Goal: Complete application form

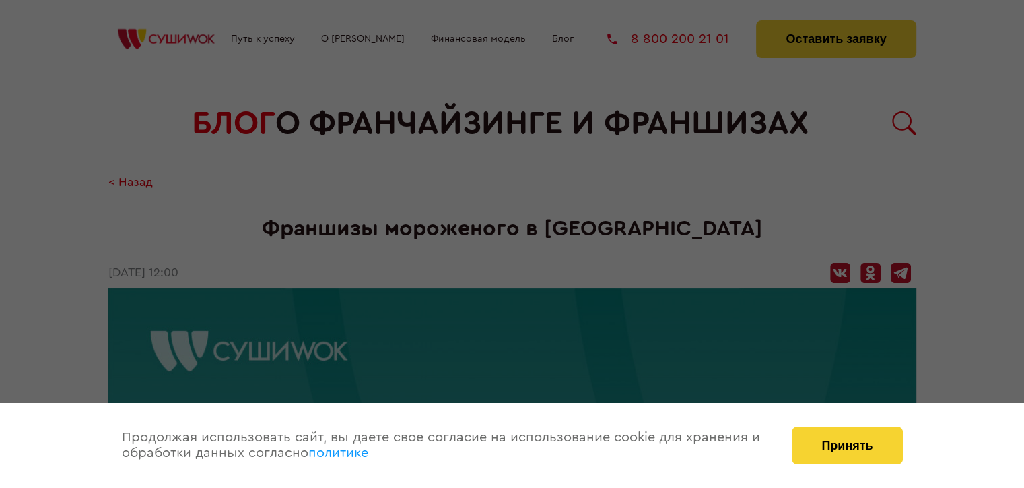
click at [842, 448] on button "Принять" at bounding box center [847, 445] width 110 height 38
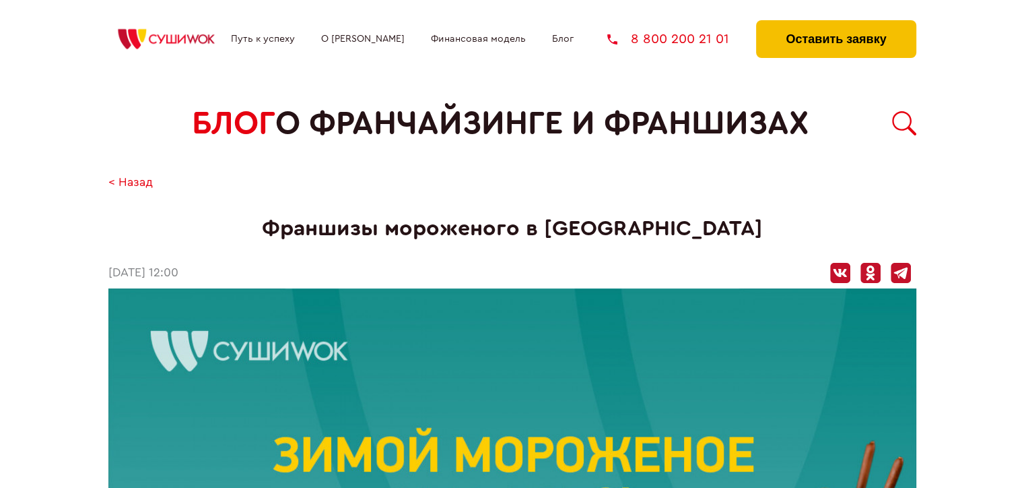
click at [832, 46] on button "Оставить заявку" at bounding box center [836, 39] width 160 height 38
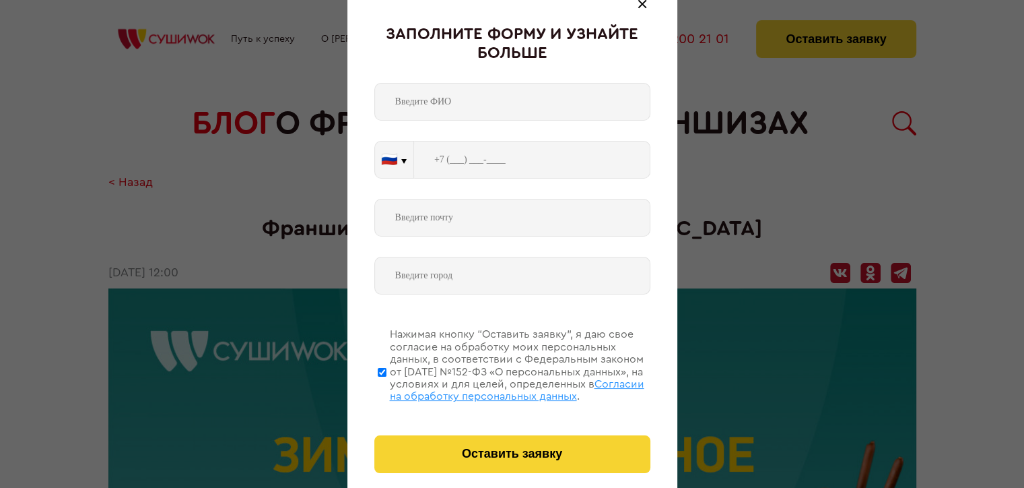
click at [539, 98] on input "text" at bounding box center [512, 102] width 276 height 38
type input "b"
type input "[PERSON_NAME]"
click at [530, 159] on input "tel" at bounding box center [532, 160] width 236 height 38
paste input "[PHONE_NUMBER]"
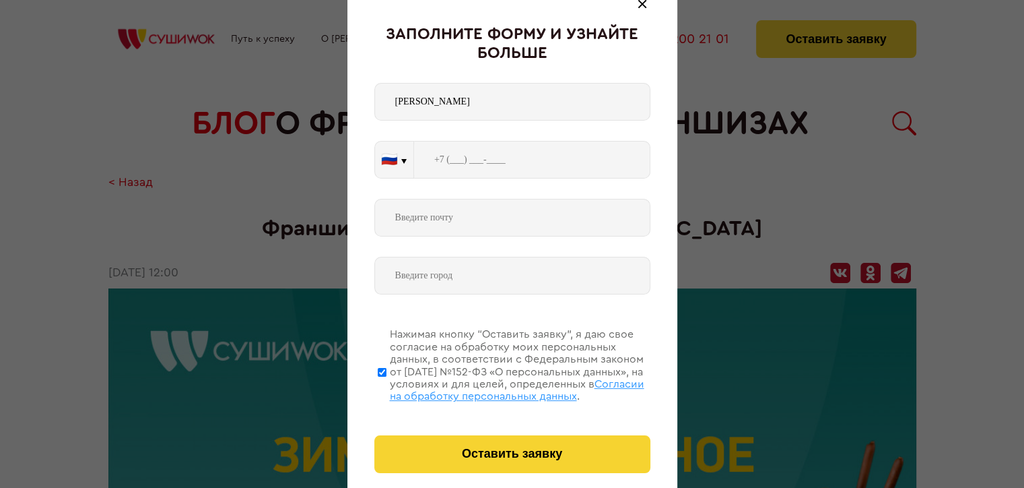
type input "[PHONE_NUMBER]"
click at [509, 210] on input "email" at bounding box center [512, 218] width 276 height 38
type input "[EMAIL_ADDRESS][DOMAIN_NAME]"
click at [502, 268] on input "text" at bounding box center [512, 276] width 276 height 38
type input "[GEOGRAPHIC_DATA]"
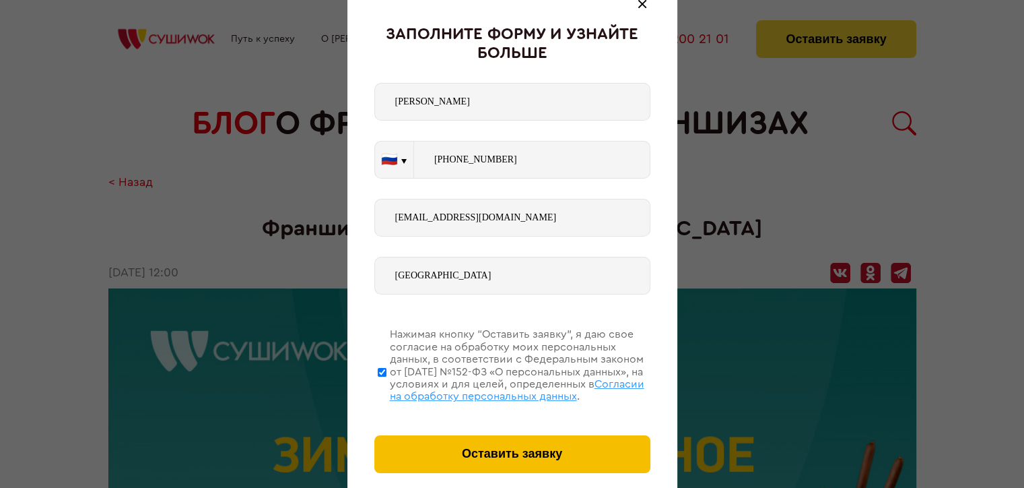
click at [471, 456] on button "Оставить заявку" at bounding box center [512, 454] width 276 height 38
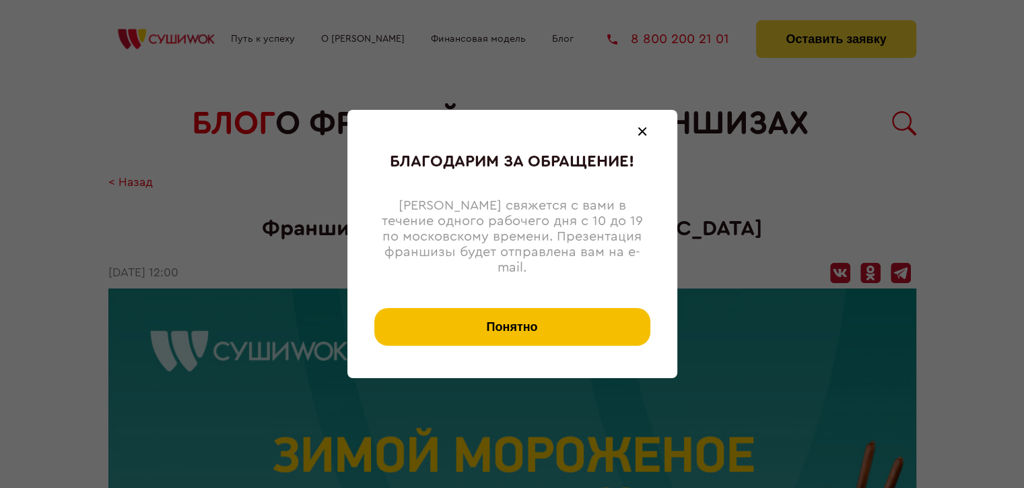
click at [533, 321] on button "Понятно" at bounding box center [512, 327] width 276 height 38
